Goal: Task Accomplishment & Management: Use online tool/utility

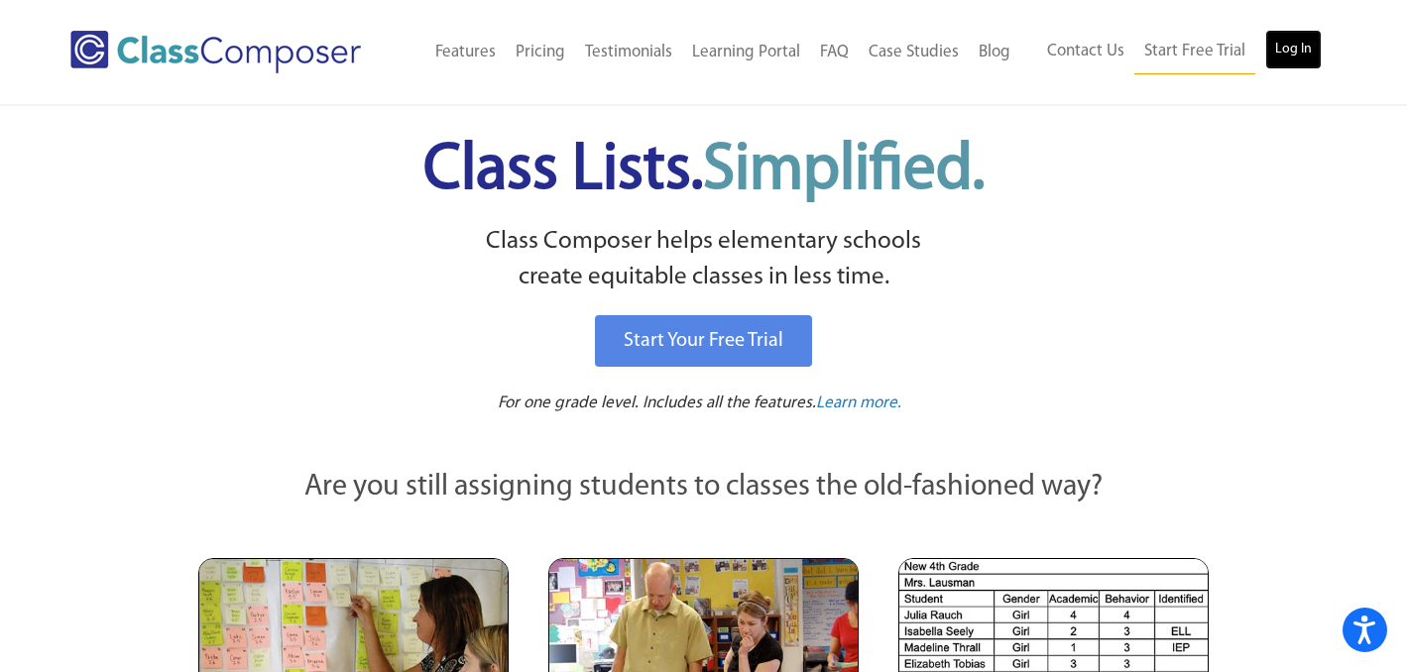
click at [1306, 57] on link "Log In" at bounding box center [1294, 50] width 57 height 40
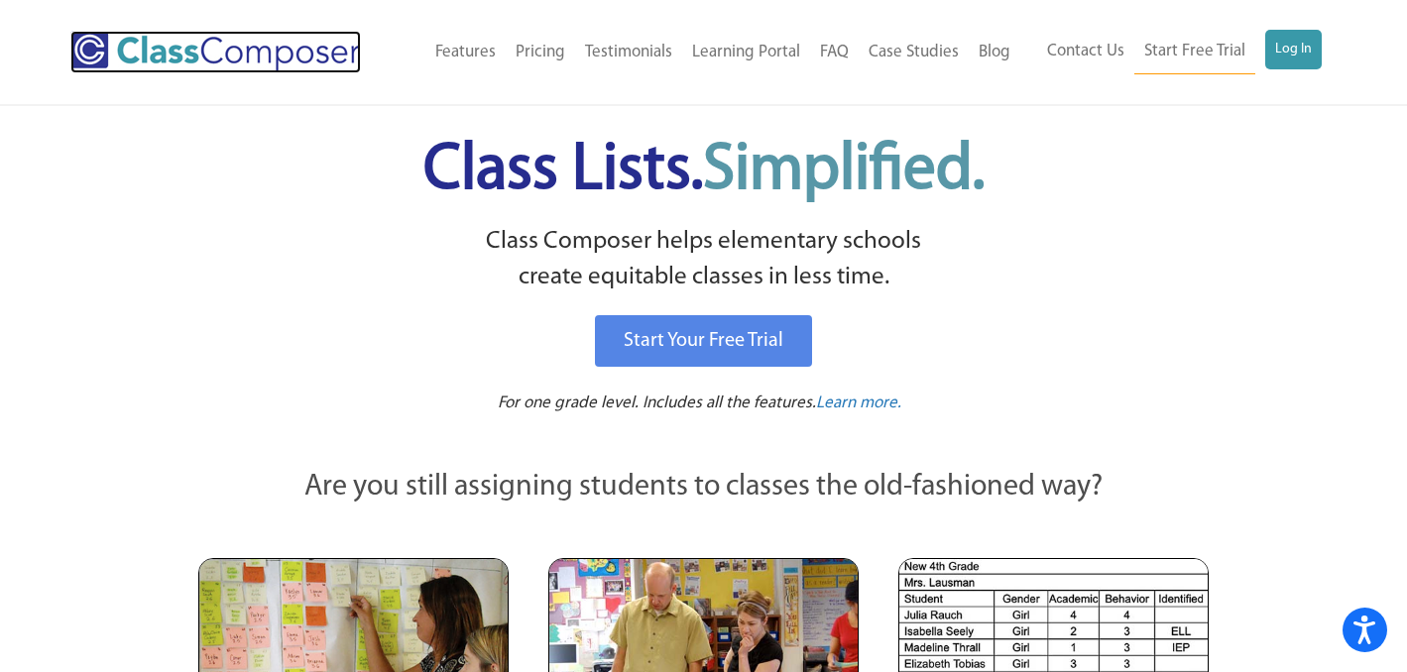
click at [238, 36] on img at bounding box center [215, 52] width 291 height 43
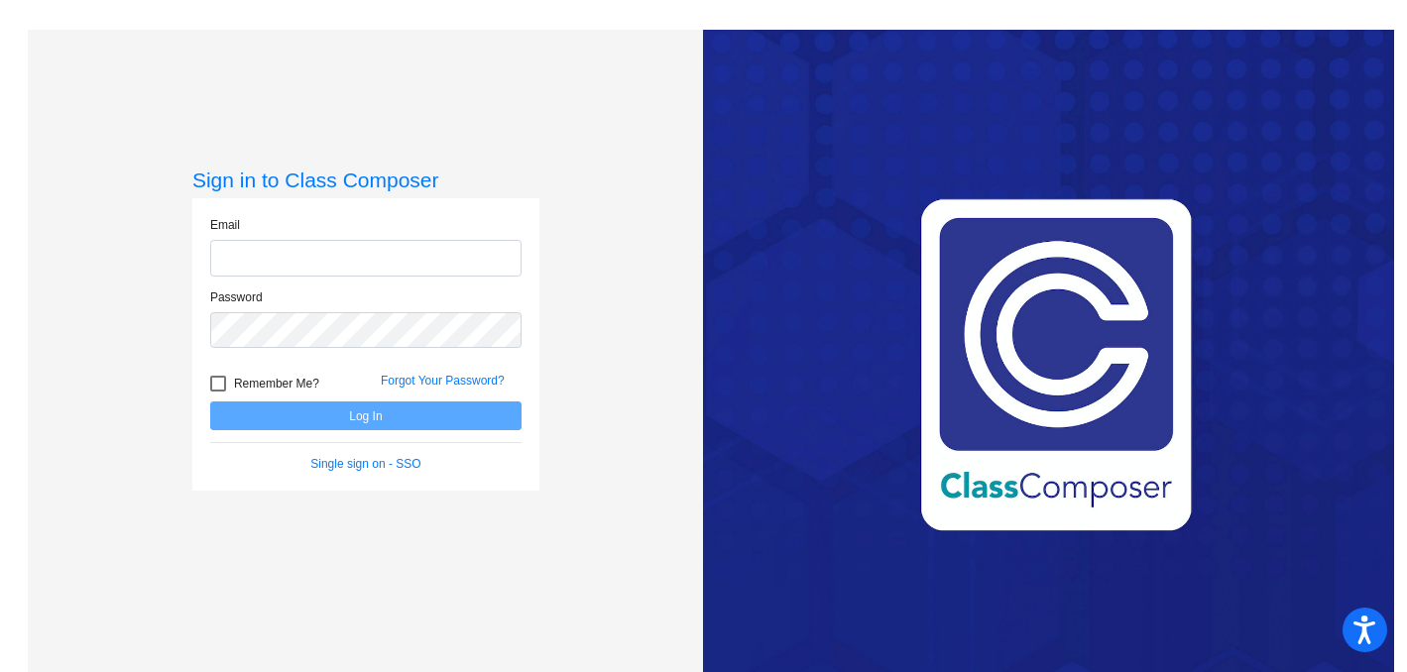
type input "Brooke.Thomas@svusd.org"
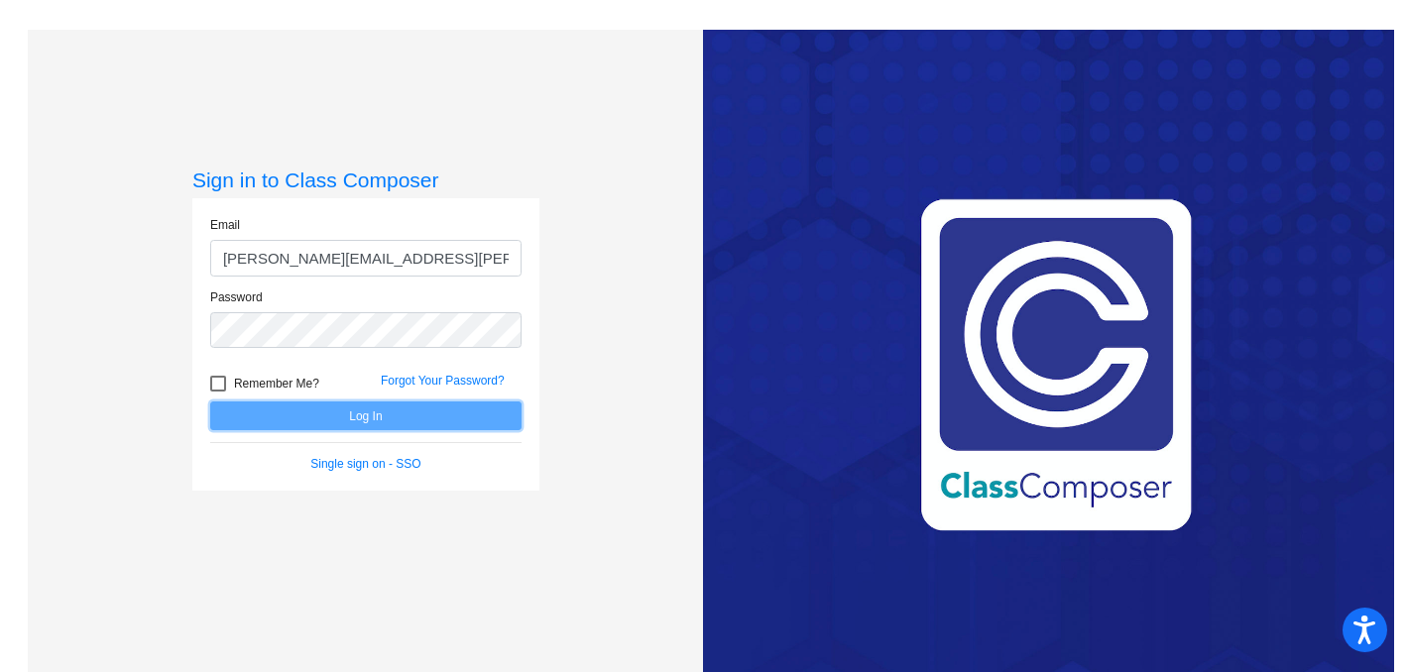
click at [355, 419] on button "Log In" at bounding box center [365, 416] width 311 height 29
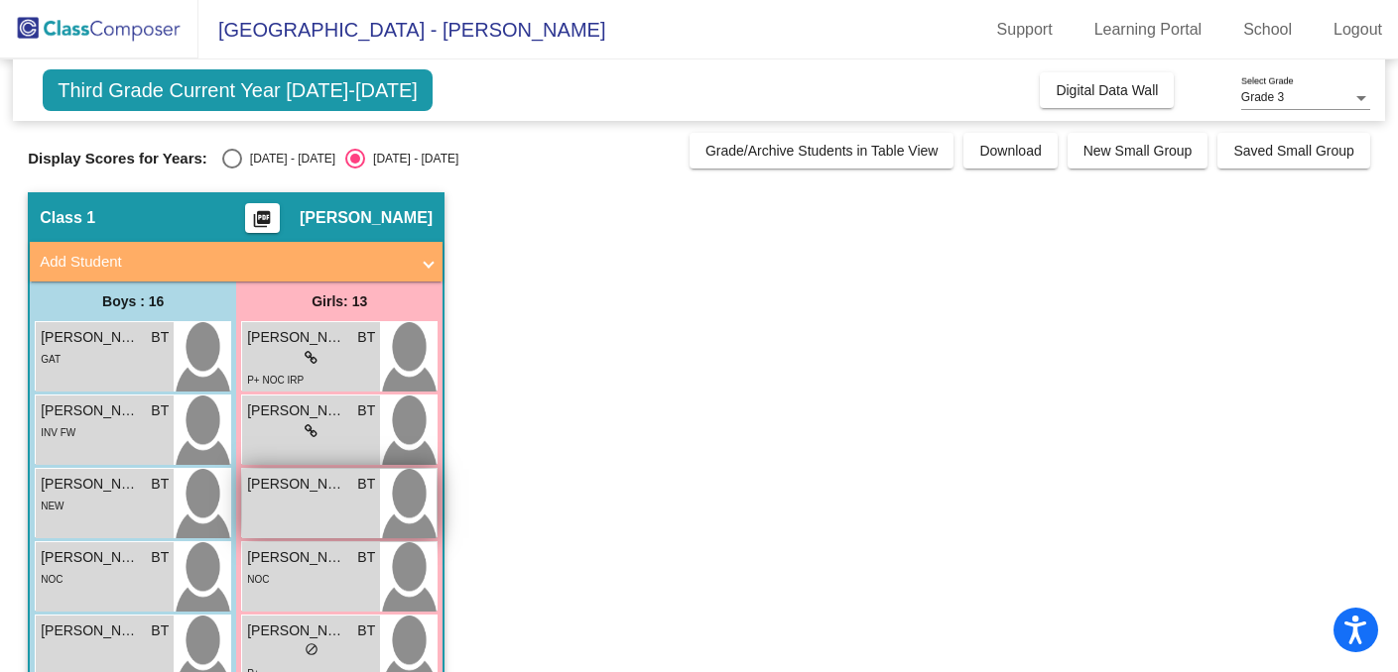
scroll to position [13, 0]
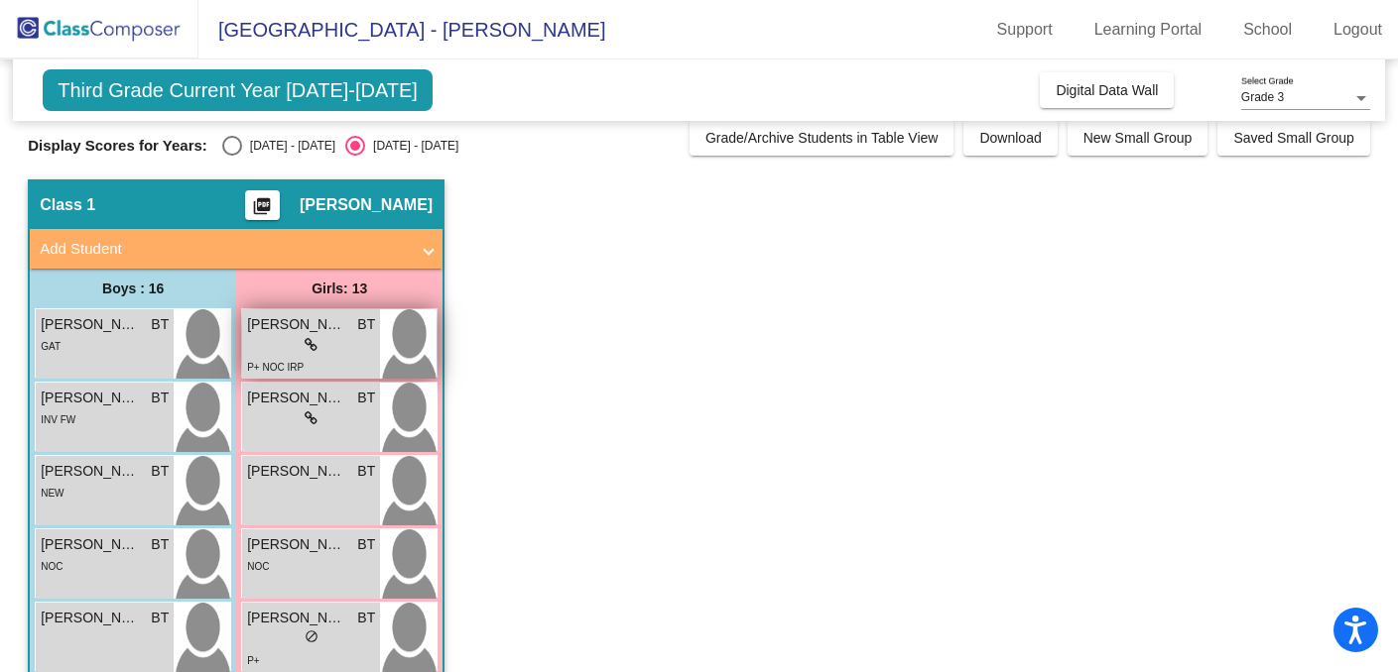
click at [311, 365] on div "P+ NOC IRP" at bounding box center [311, 366] width 128 height 21
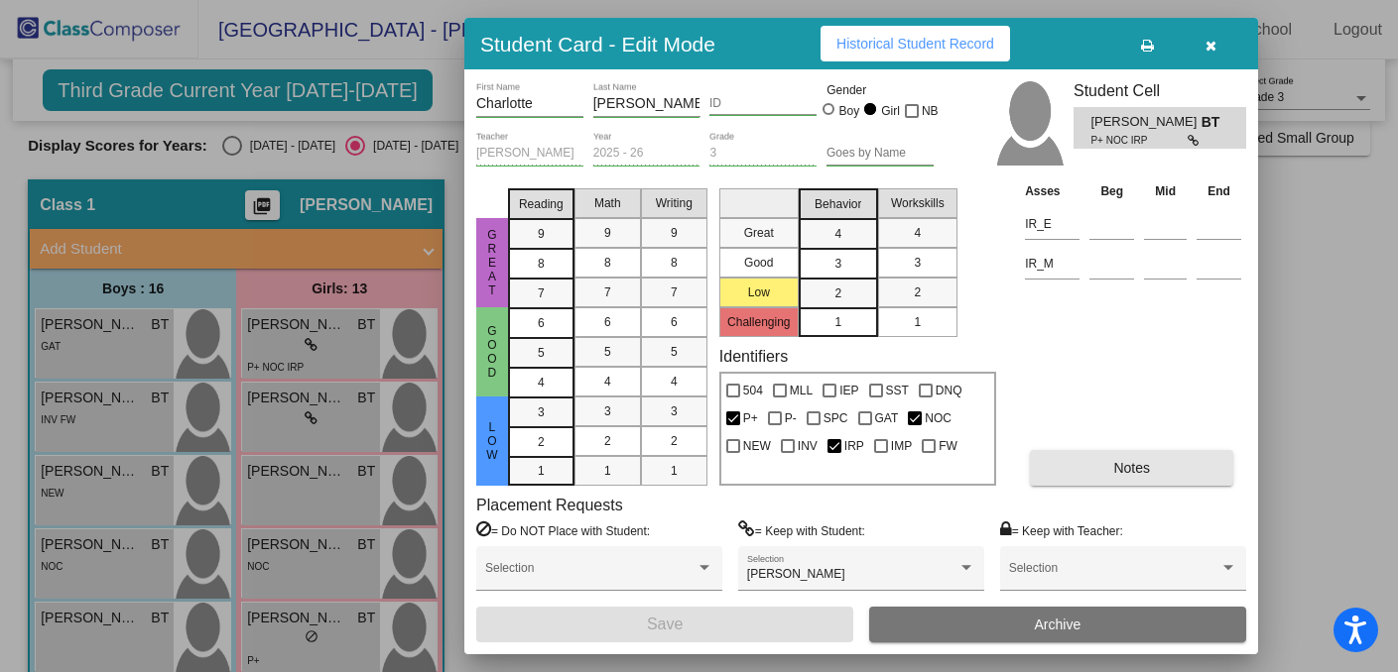
click at [1168, 462] on button "Notes" at bounding box center [1131, 468] width 203 height 36
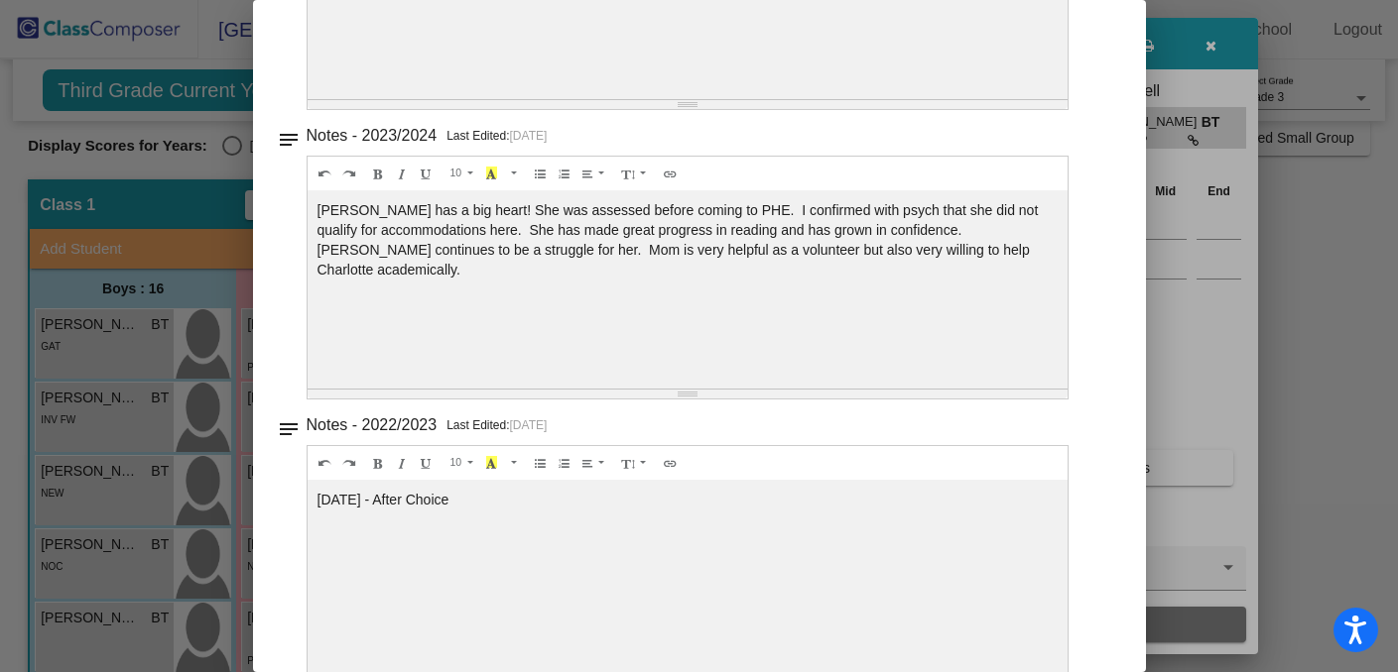
scroll to position [705, 0]
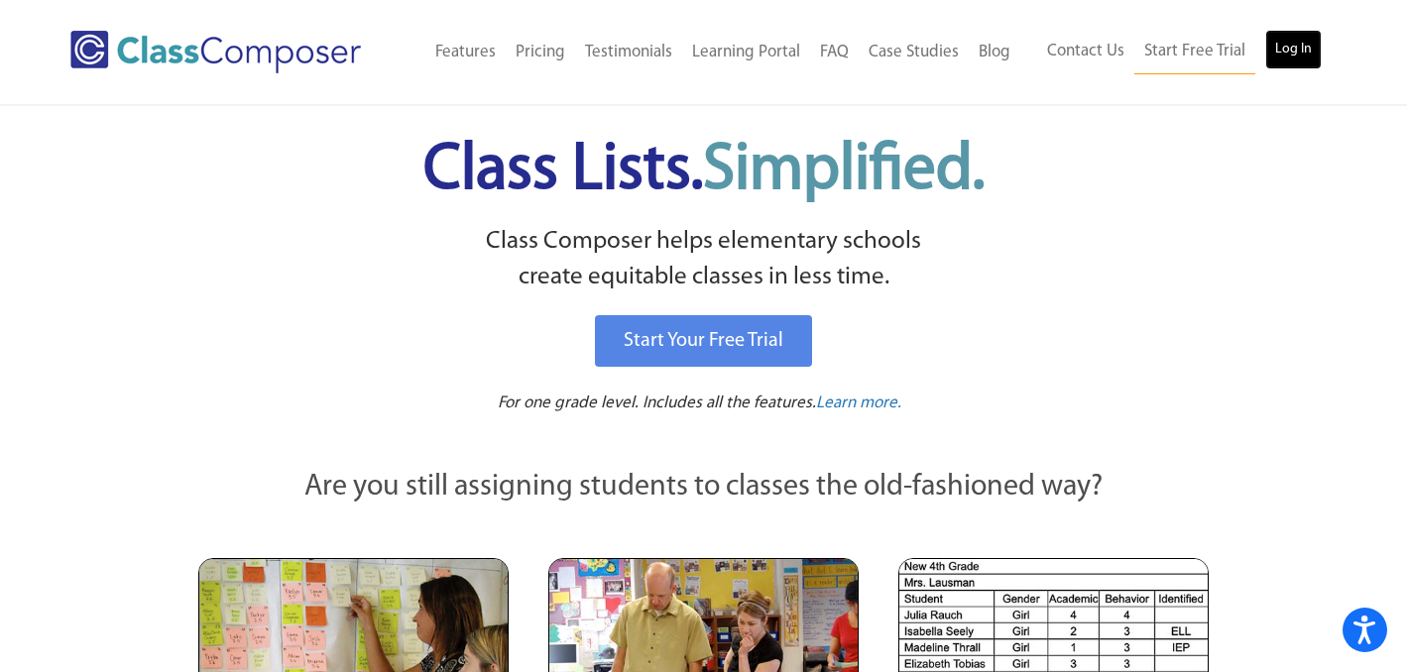
click at [1288, 46] on link "Log In" at bounding box center [1294, 50] width 57 height 40
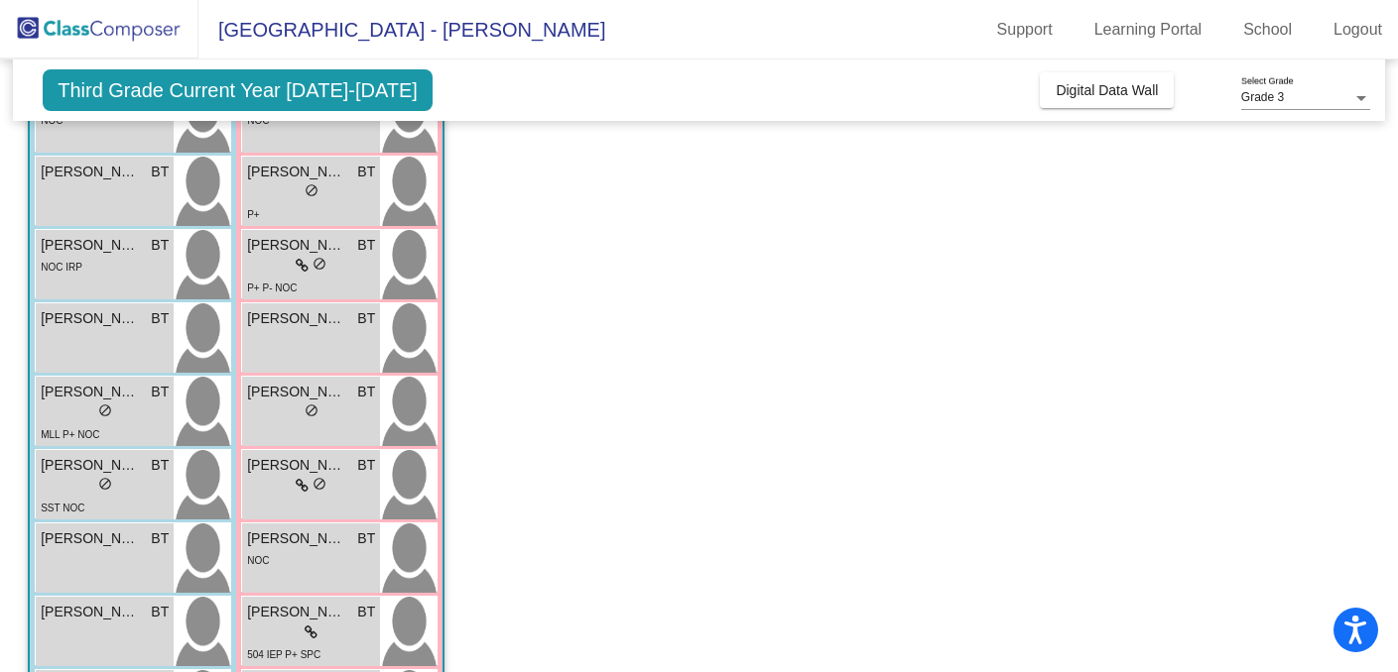
scroll to position [460, 0]
click at [94, 349] on div "Kian Patel BT lock do_not_disturb_alt" at bounding box center [105, 337] width 138 height 69
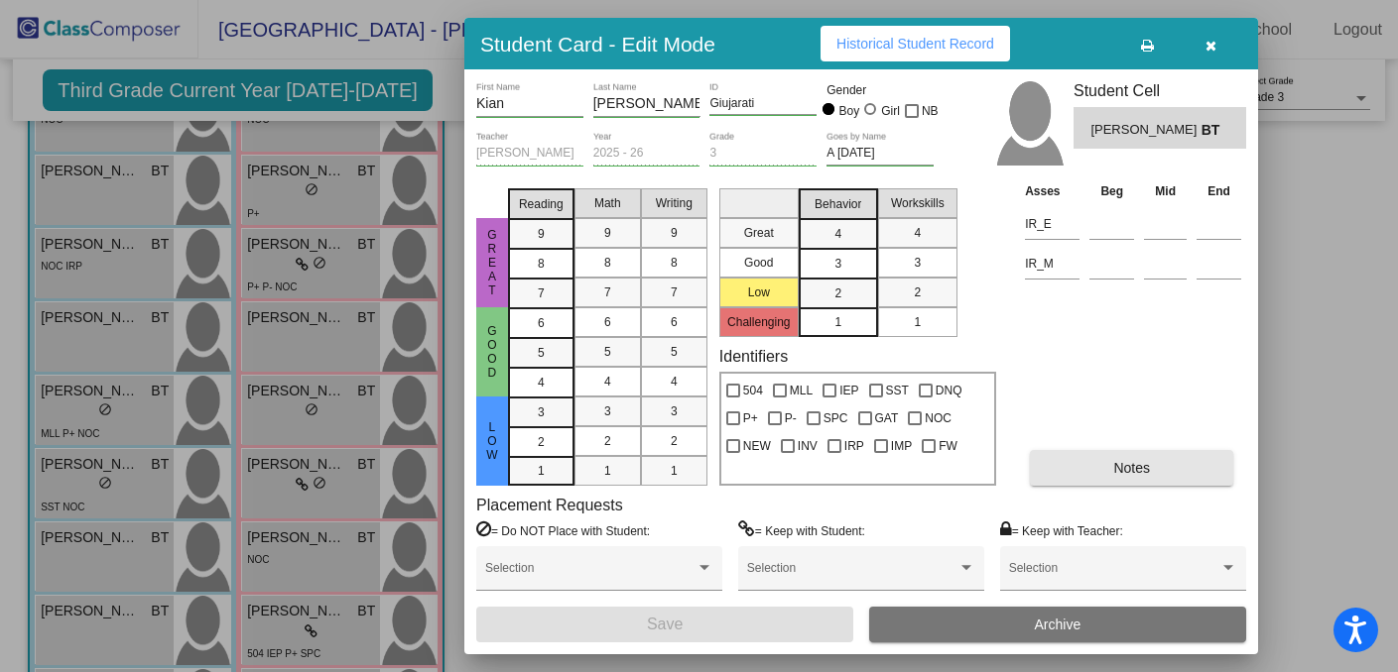
click at [1117, 464] on span "Notes" at bounding box center [1131, 468] width 37 height 16
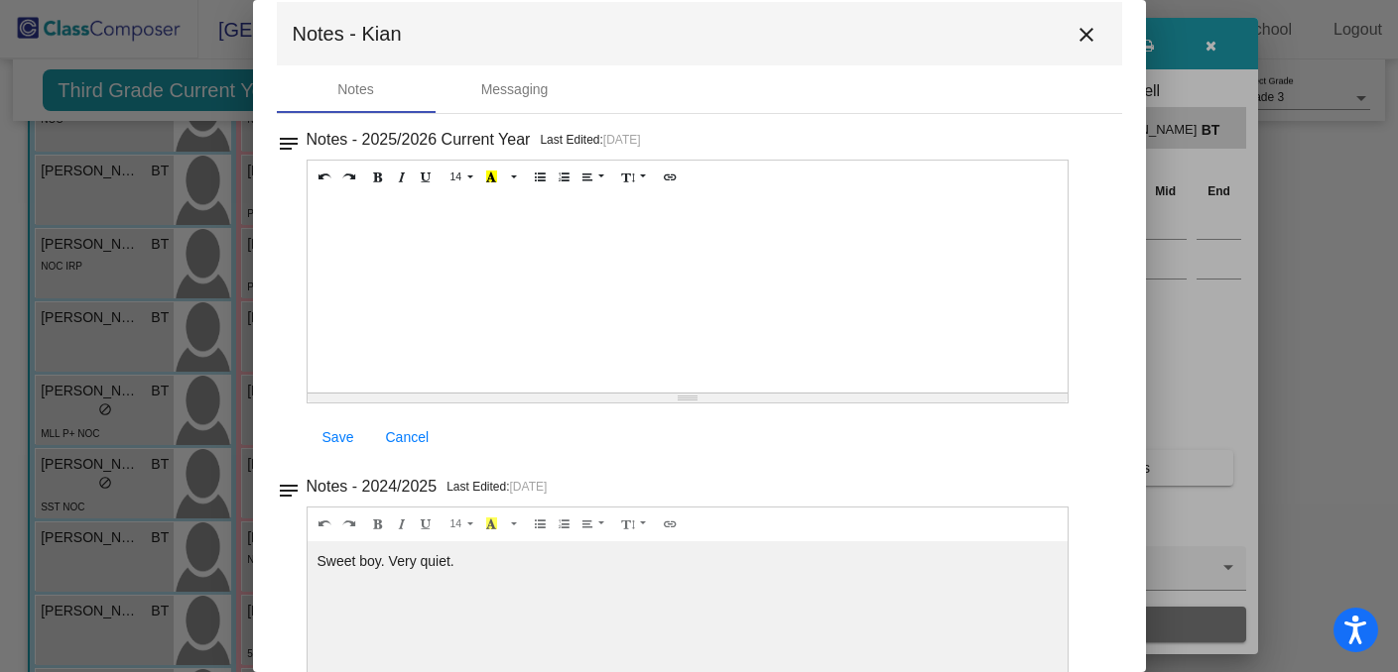
scroll to position [0, 0]
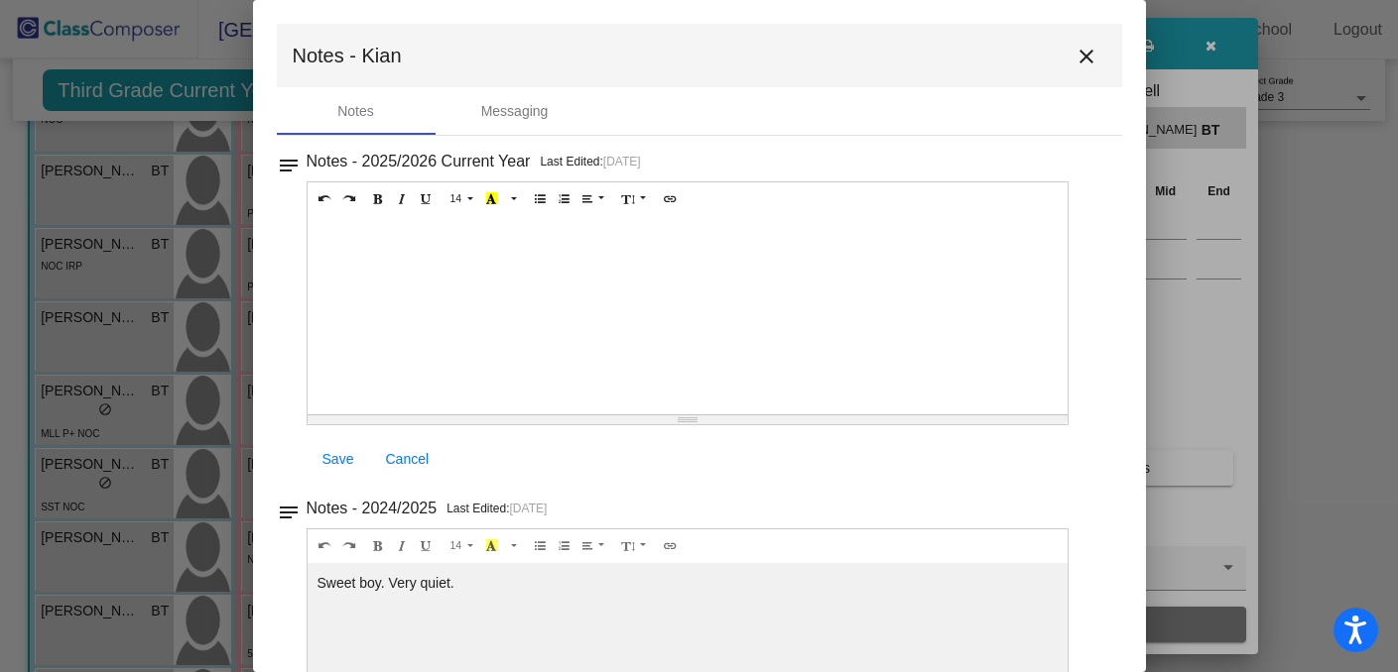
click at [1080, 60] on mat-icon "close" at bounding box center [1086, 57] width 24 height 24
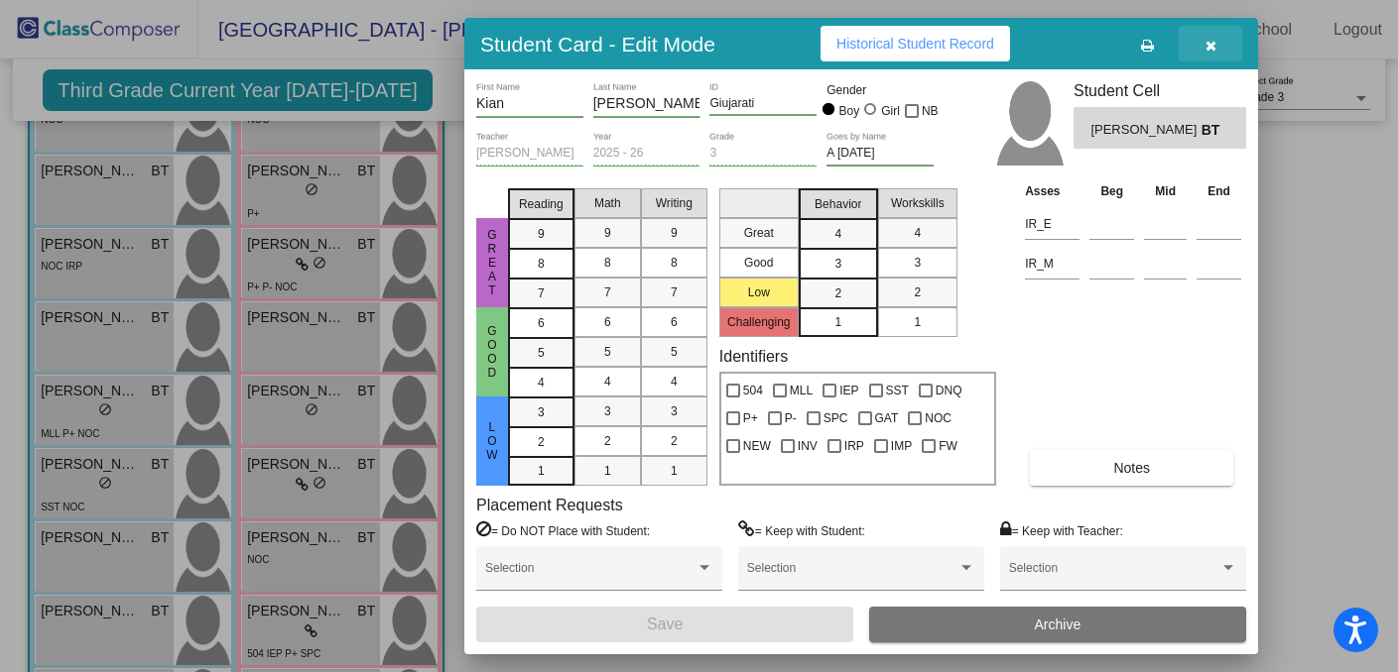
click at [1215, 48] on button "button" at bounding box center [1209, 44] width 63 height 36
